Goal: Communication & Community: Answer question/provide support

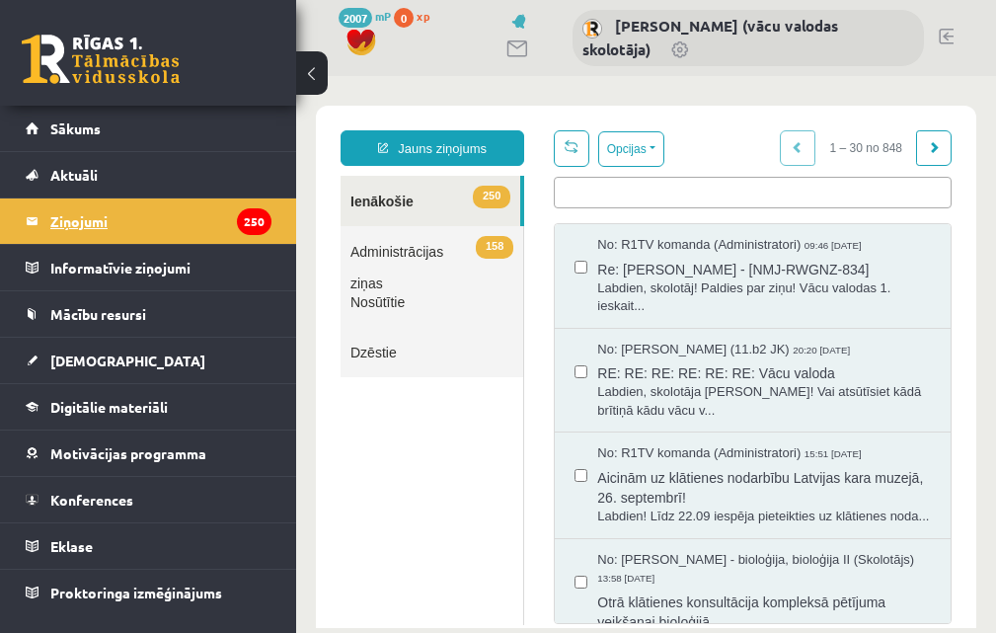
click at [86, 220] on legend "Ziņojumi 250" at bounding box center [160, 220] width 221 height 45
